Goal: Task Accomplishment & Management: Use online tool/utility

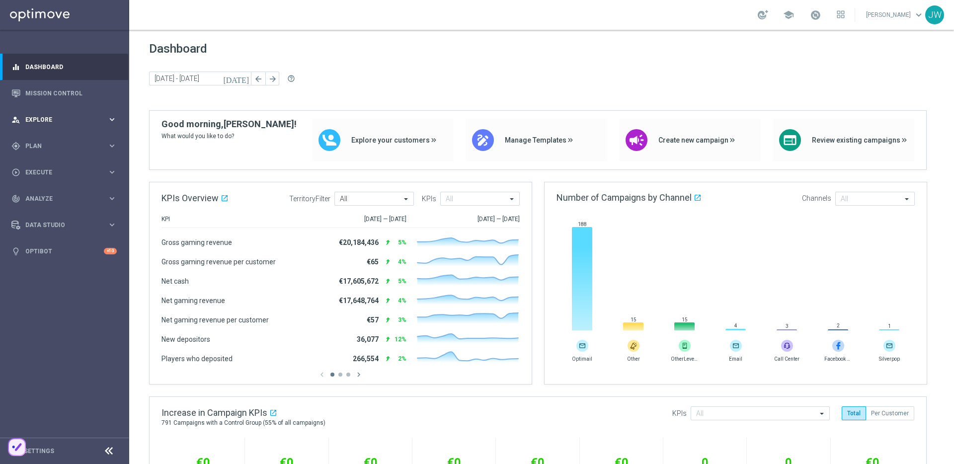
click at [87, 110] on div "person_search Explore keyboard_arrow_right" at bounding box center [64, 119] width 128 height 26
click at [93, 106] on div "person_search Explore keyboard_arrow_right" at bounding box center [64, 119] width 128 height 26
click at [92, 113] on div "person_search Explore keyboard_arrow_right" at bounding box center [64, 119] width 128 height 26
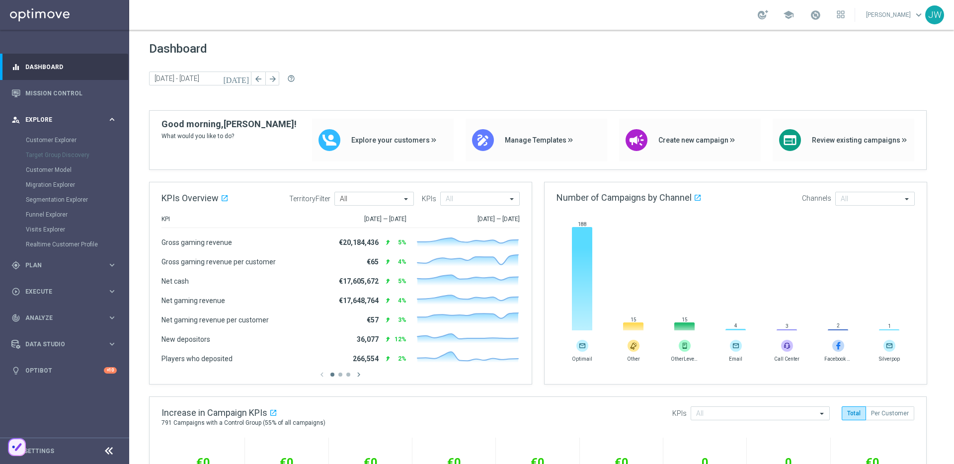
click at [91, 113] on div "person_search Explore keyboard_arrow_right" at bounding box center [64, 119] width 128 height 26
click at [79, 139] on div "gps_fixed Plan keyboard_arrow_right" at bounding box center [64, 146] width 128 height 26
click at [78, 140] on div "gps_fixed Plan keyboard_arrow_right" at bounding box center [64, 146] width 128 height 26
click at [88, 150] on div "gps_fixed Plan" at bounding box center [59, 146] width 96 height 9
click at [89, 154] on div "gps_fixed Plan keyboard_arrow_right" at bounding box center [64, 146] width 128 height 26
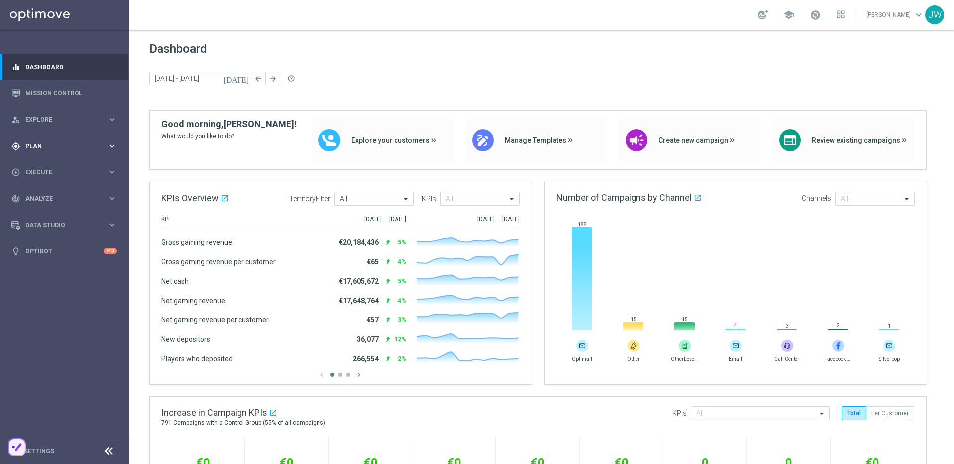
click at [89, 154] on div "gps_fixed Plan keyboard_arrow_right" at bounding box center [64, 146] width 128 height 26
click at [46, 138] on div "gps_fixed Plan keyboard_arrow_right" at bounding box center [64, 146] width 128 height 26
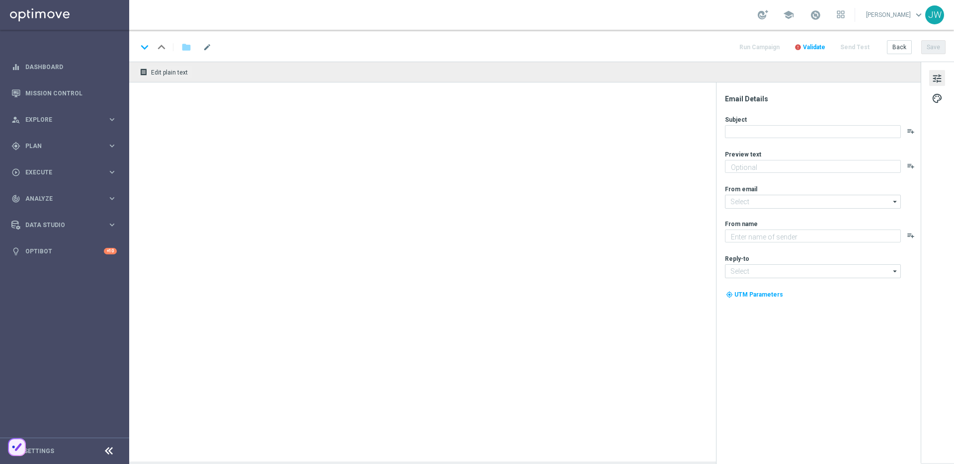
type textarea "Die perfekte Euro-Kombi wartet auf dich."
type textarea "Lottoland"
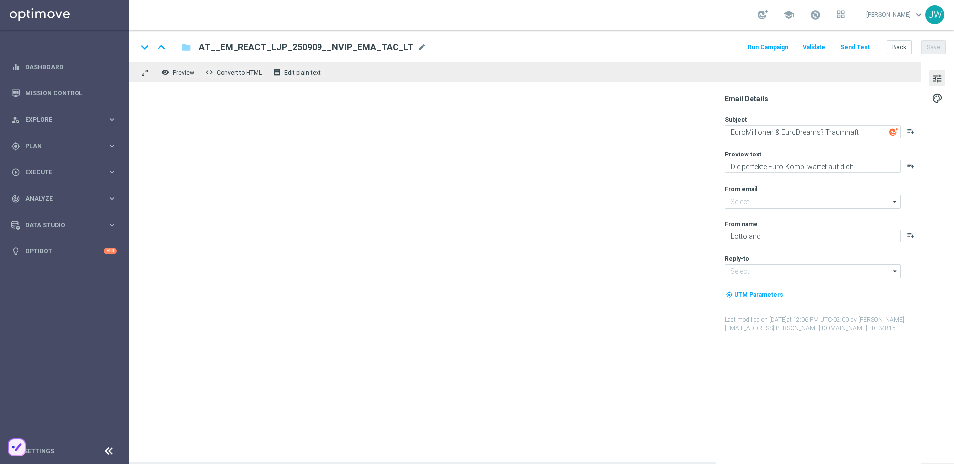
type input "[EMAIL_ADDRESS][DOMAIN_NAME]"
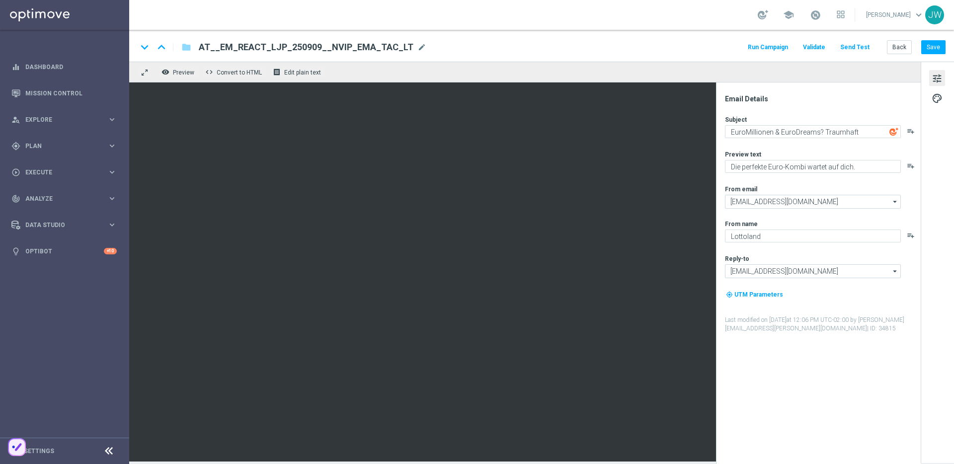
click at [855, 52] on button "Send Test" at bounding box center [855, 47] width 32 height 13
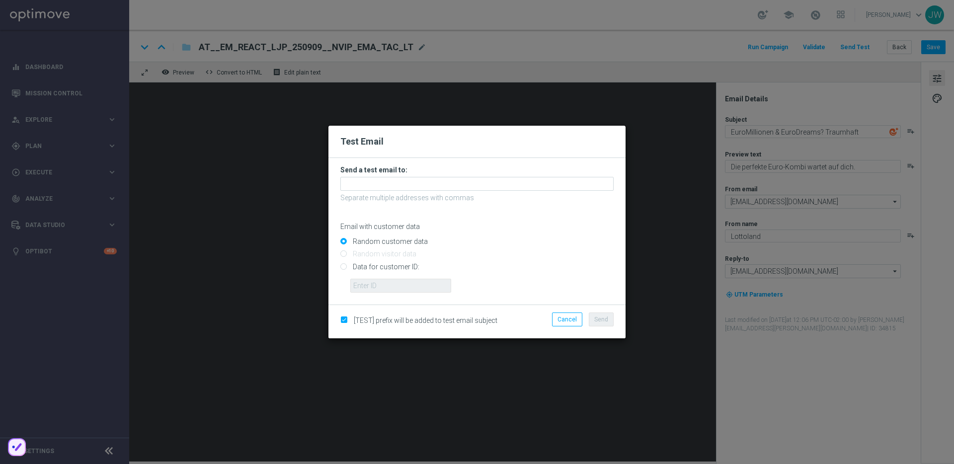
click at [442, 176] on form "Send a test email to: Separate multiple addresses with commas Email with custom…" at bounding box center [476, 228] width 273 height 127
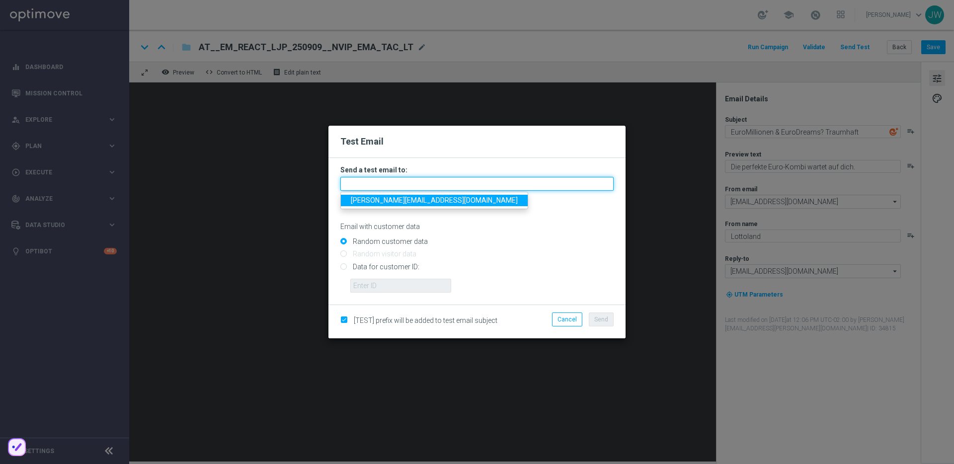
click at [440, 181] on input "text" at bounding box center [476, 184] width 273 height 14
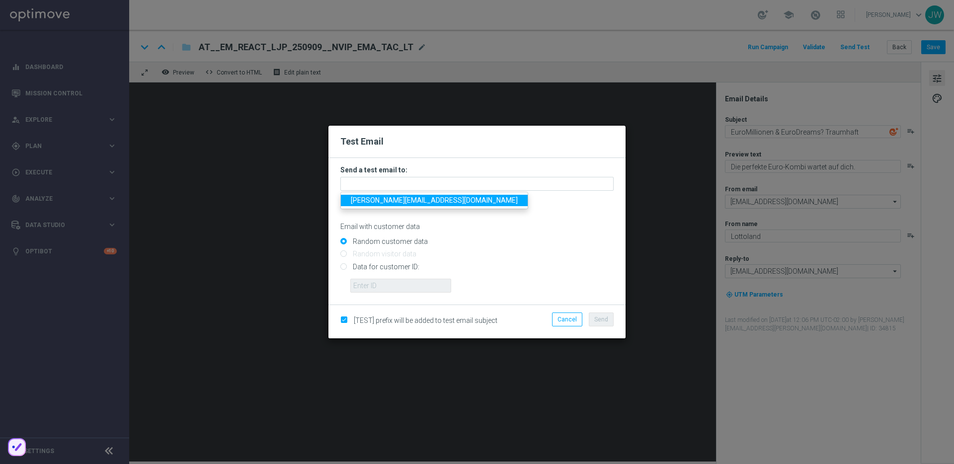
click at [436, 204] on link "[PERSON_NAME][EMAIL_ADDRESS][DOMAIN_NAME]" at bounding box center [434, 200] width 187 height 11
type input "[PERSON_NAME][EMAIL_ADDRESS][DOMAIN_NAME]"
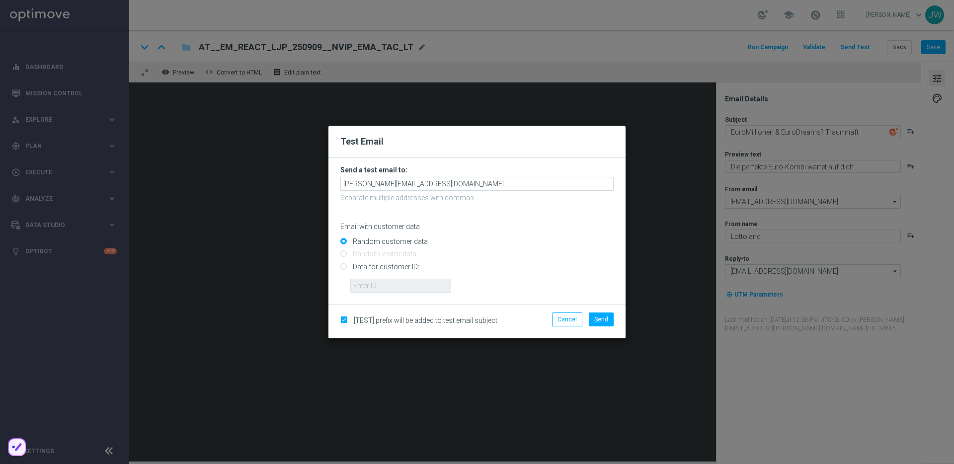
click at [398, 265] on input "Data for customer ID:" at bounding box center [476, 271] width 273 height 14
radio input "true"
click at [393, 289] on input "text" at bounding box center [400, 286] width 101 height 14
paste input "223890059"
type input "223890059"
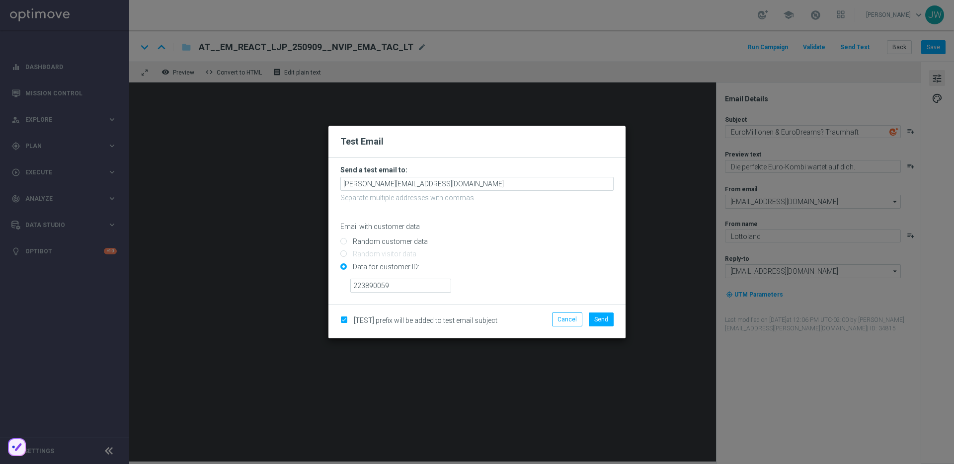
click at [566, 282] on div "223890059" at bounding box center [482, 281] width 278 height 21
click at [617, 319] on div "Cancel Send" at bounding box center [573, 322] width 96 height 18
click at [603, 320] on span "Send" at bounding box center [601, 319] width 14 height 7
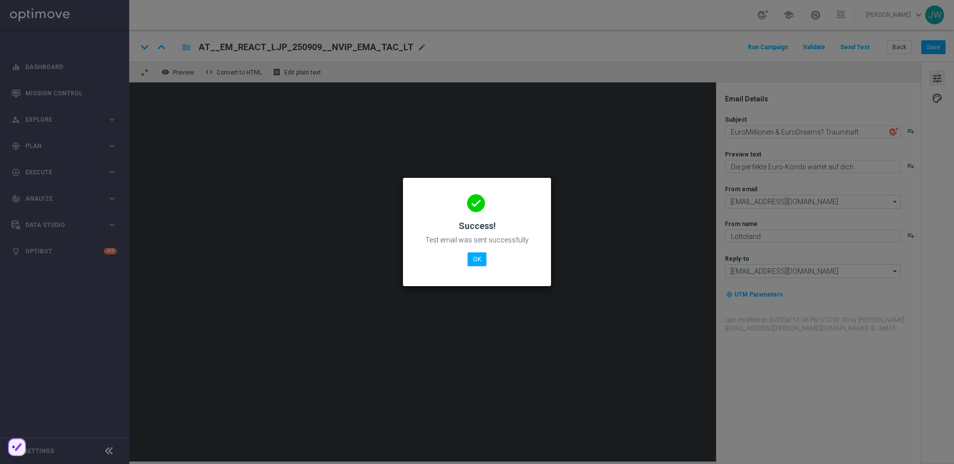
click at [466, 258] on div "done Success! Test email was sent successfully OK" at bounding box center [477, 230] width 124 height 86
click at [473, 258] on button "OK" at bounding box center [477, 259] width 19 height 14
